Goal: Transaction & Acquisition: Purchase product/service

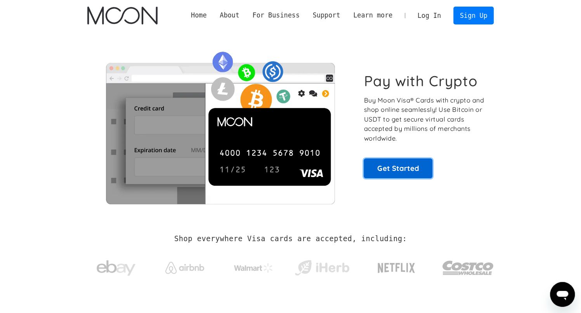
click at [389, 170] on link "Get Started" at bounding box center [397, 167] width 69 height 19
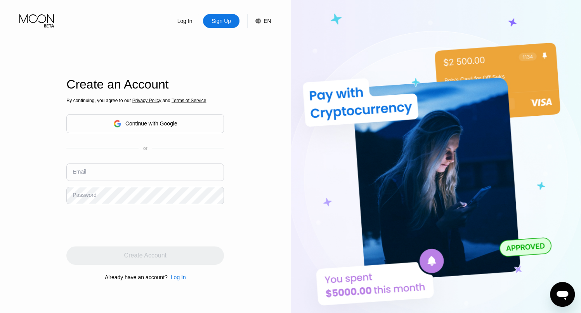
click at [139, 129] on div "Continue with Google" at bounding box center [145, 124] width 64 height 12
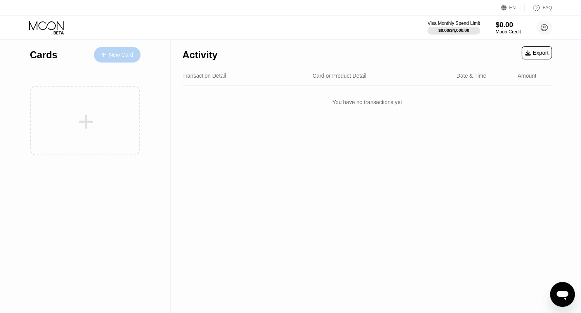
click at [121, 59] on div "New Card" at bounding box center [117, 55] width 47 height 16
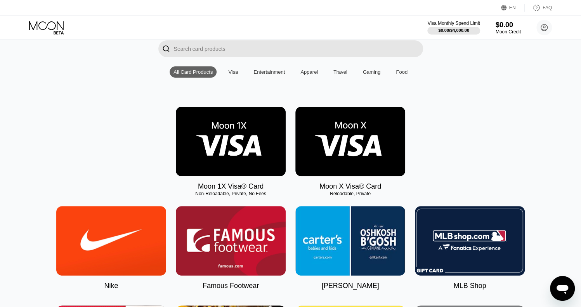
scroll to position [57, 0]
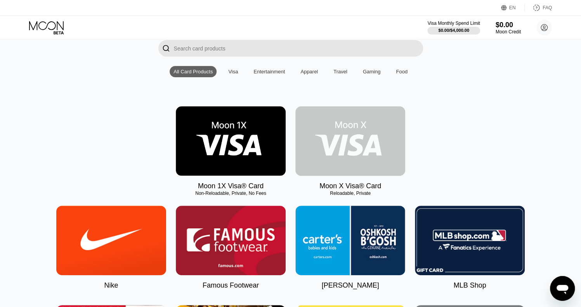
click at [353, 145] on img at bounding box center [350, 140] width 110 height 69
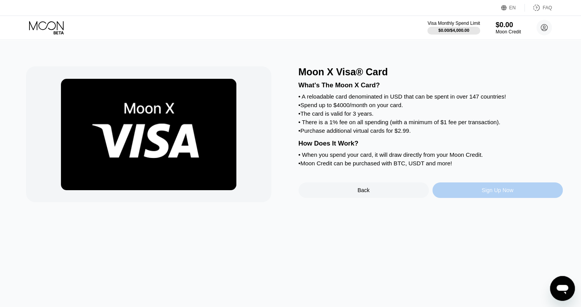
click at [479, 198] on div "Sign Up Now" at bounding box center [497, 190] width 130 height 16
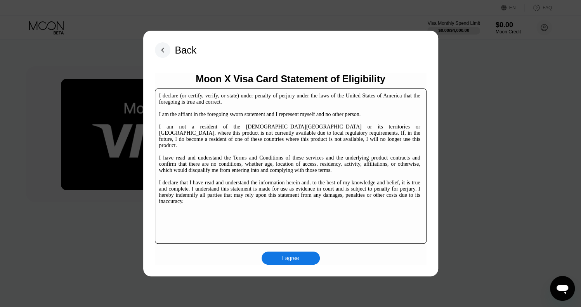
scroll to position [119, 0]
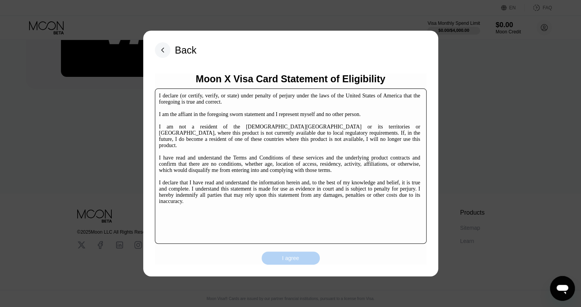
click at [283, 264] on div "I agree" at bounding box center [290, 257] width 58 height 13
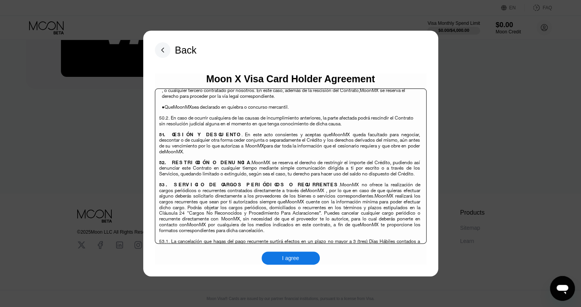
scroll to position [5037, 0]
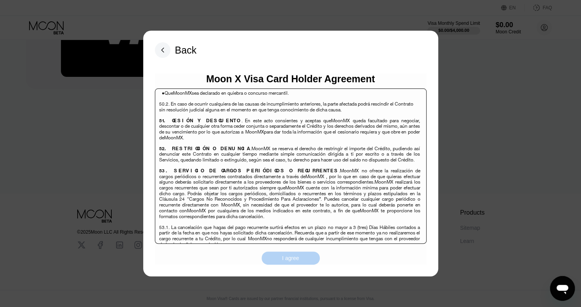
click at [287, 261] on div "I agree" at bounding box center [290, 257] width 17 height 7
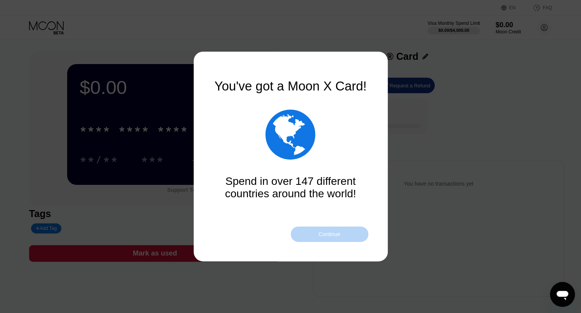
click at [326, 231] on div "Continue" at bounding box center [329, 234] width 22 height 6
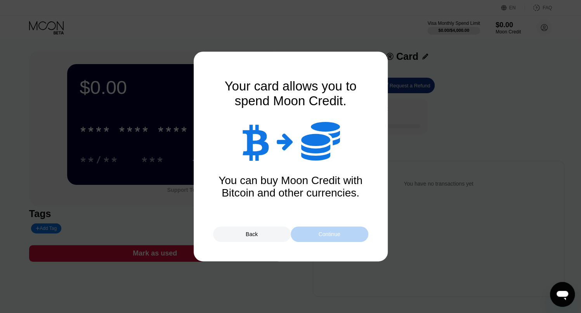
click at [336, 236] on div "Continue" at bounding box center [329, 234] width 22 height 6
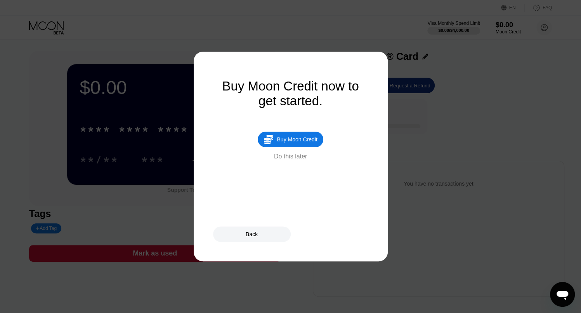
click at [287, 160] on div "Do this later" at bounding box center [290, 156] width 33 height 7
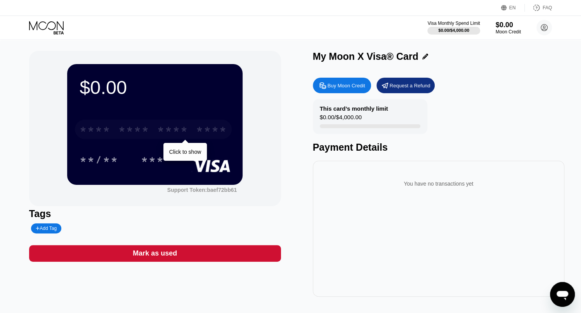
click at [140, 128] on div "* * * *" at bounding box center [133, 130] width 31 height 12
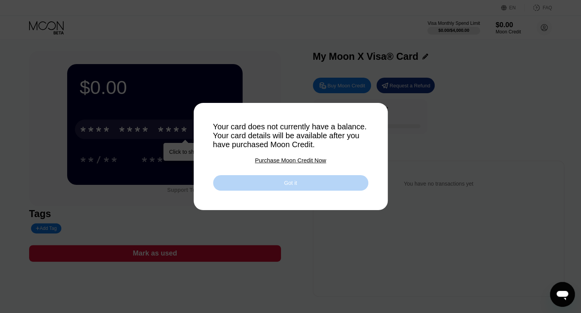
click at [279, 187] on div "Got it" at bounding box center [290, 183] width 155 height 16
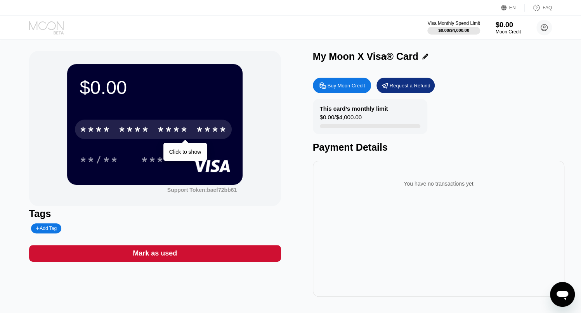
click at [45, 25] on icon at bounding box center [47, 28] width 36 height 14
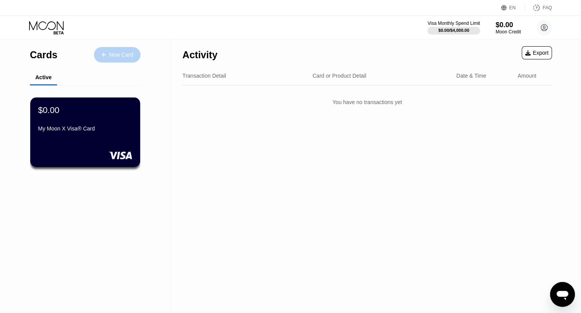
click at [123, 55] on div "New Card" at bounding box center [121, 55] width 24 height 7
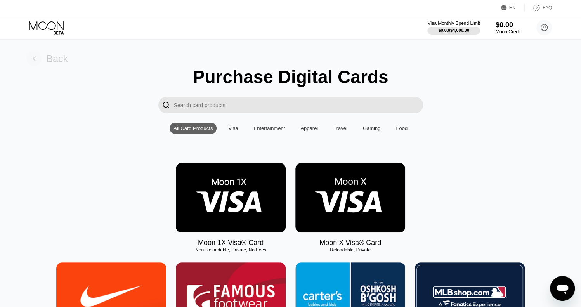
click at [45, 59] on div "Back" at bounding box center [47, 59] width 42 height 16
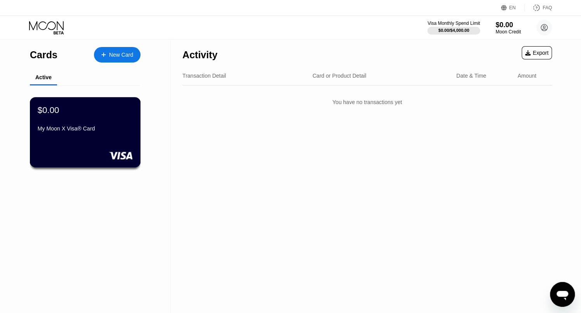
click at [99, 132] on div "My Moon X Visa® Card" at bounding box center [85, 128] width 95 height 6
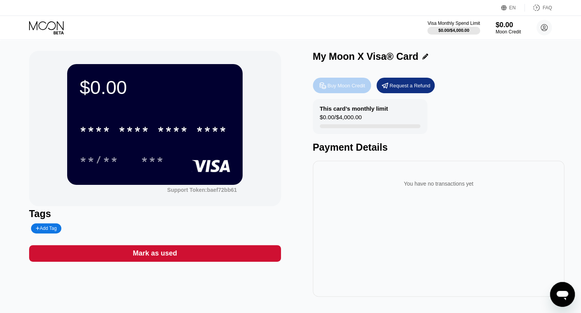
click at [335, 92] on div "Buy Moon Credit" at bounding box center [342, 86] width 58 height 16
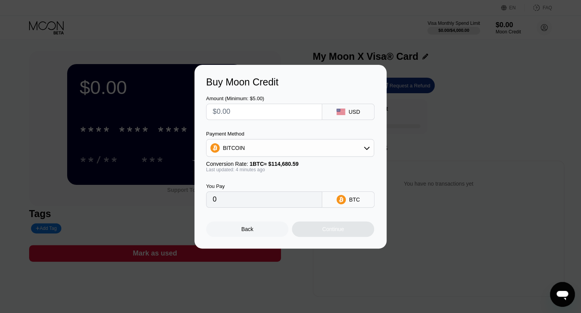
click at [259, 109] on input "text" at bounding box center [264, 112] width 103 height 16
type input "$5"
type input "0.00004361"
type input "0"
type input "$5"
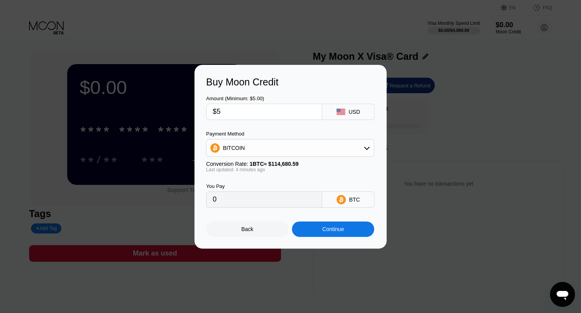
type input "0.00004361"
type input "$50"
type input "0.00043603"
type input "$50"
click at [281, 147] on div "BITCOIN" at bounding box center [289, 148] width 167 height 16
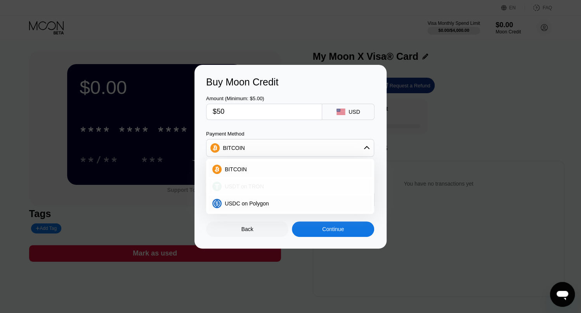
click at [234, 188] on span "USDT on TRON" at bounding box center [244, 186] width 39 height 6
type input "50.51"
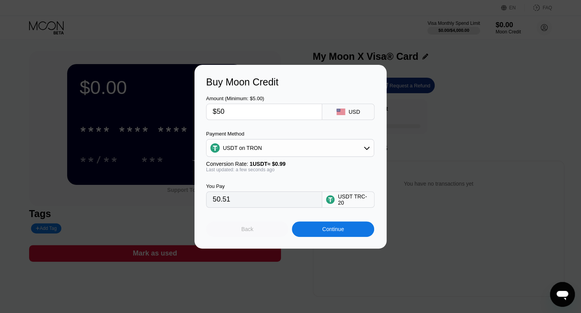
click at [246, 228] on div "Back" at bounding box center [247, 229] width 12 height 6
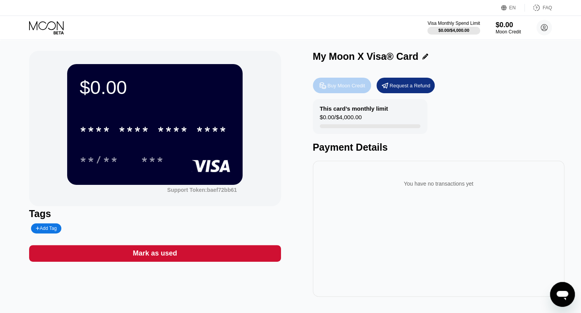
click at [348, 84] on div "Buy Moon Credit" at bounding box center [346, 85] width 38 height 7
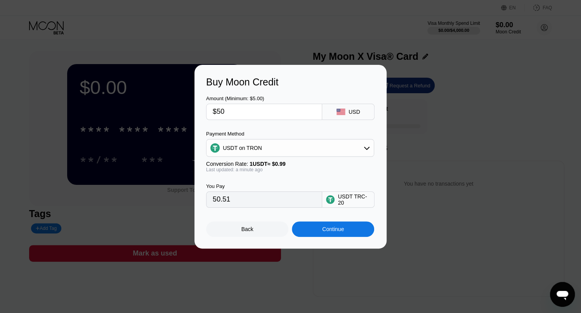
click at [227, 114] on input "$50" at bounding box center [264, 112] width 103 height 16
type input "$5"
type input "5.05"
type input "0.00"
type input "$2"
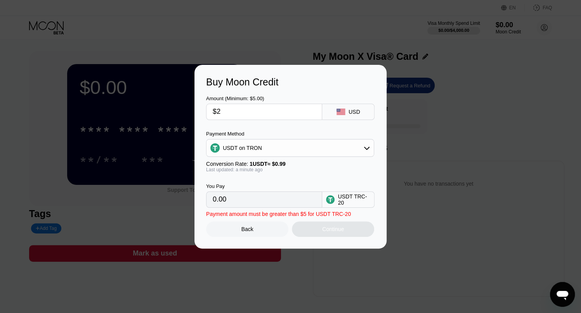
type input "2.02"
type input "$25"
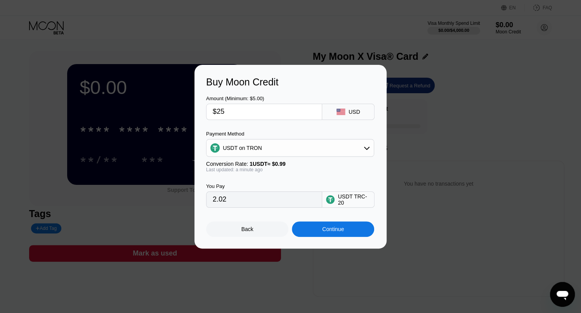
type input "25.25"
type input "$2"
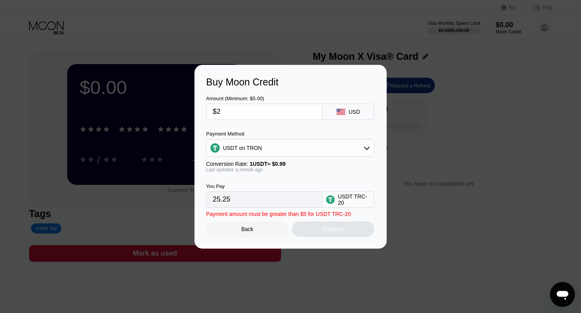
type input "2.02"
type input "0.00"
type input "$3"
type input "3.03"
type input "$30"
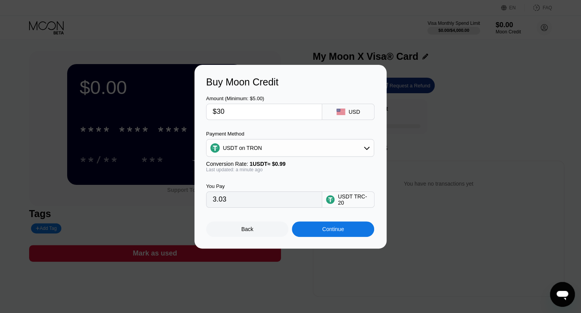
type input "30.30"
type input "$30"
click at [328, 232] on div "Continue" at bounding box center [333, 229] width 22 height 6
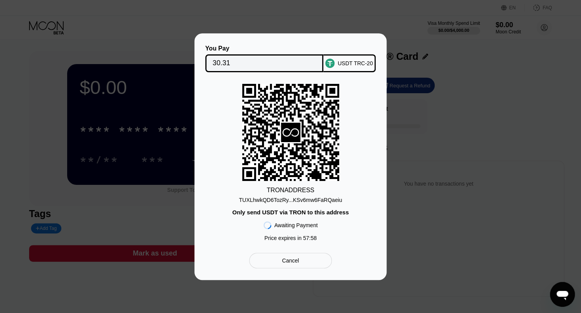
click at [303, 199] on div "TUXLhwkQD6TozRy...KSv6mw6FaRQaeiu" at bounding box center [290, 200] width 103 height 6
click at [355, 60] on div "USDT TRC-20" at bounding box center [355, 63] width 35 height 6
click at [324, 40] on div "You Pay 30.31 USDT TRC-20 TRON ADDRESS TUXLhwkQD6TozRy...KSv6mw6FaRQaeiu Only s…" at bounding box center [290, 156] width 192 height 246
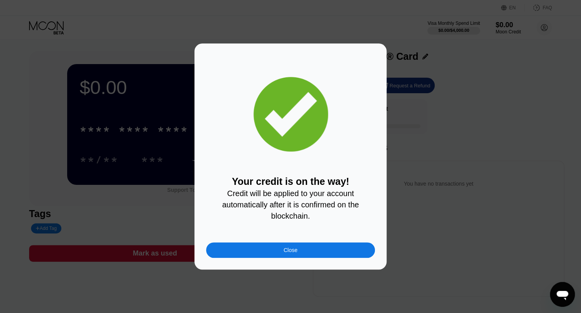
click at [296, 249] on div "Close" at bounding box center [291, 250] width 14 height 6
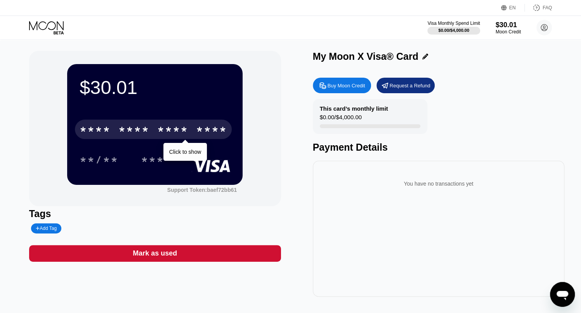
click at [166, 127] on div "* * * *" at bounding box center [172, 130] width 31 height 12
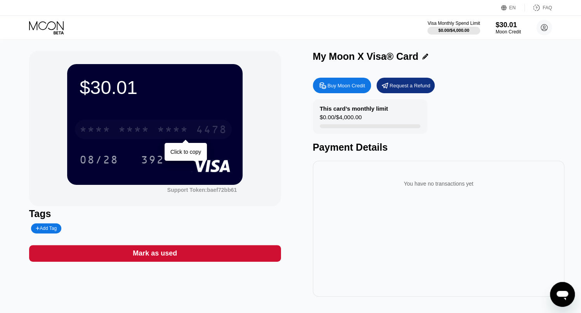
click at [174, 135] on div "* * * *" at bounding box center [172, 130] width 31 height 12
